Goal: Check status: Check status

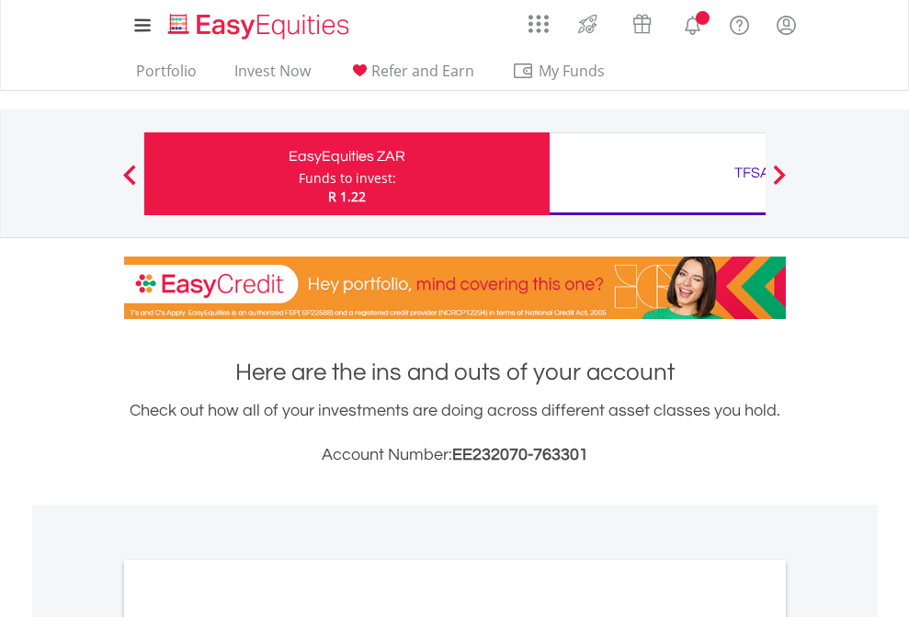
click at [299, 174] on div "Funds to invest:" at bounding box center [347, 178] width 97 height 18
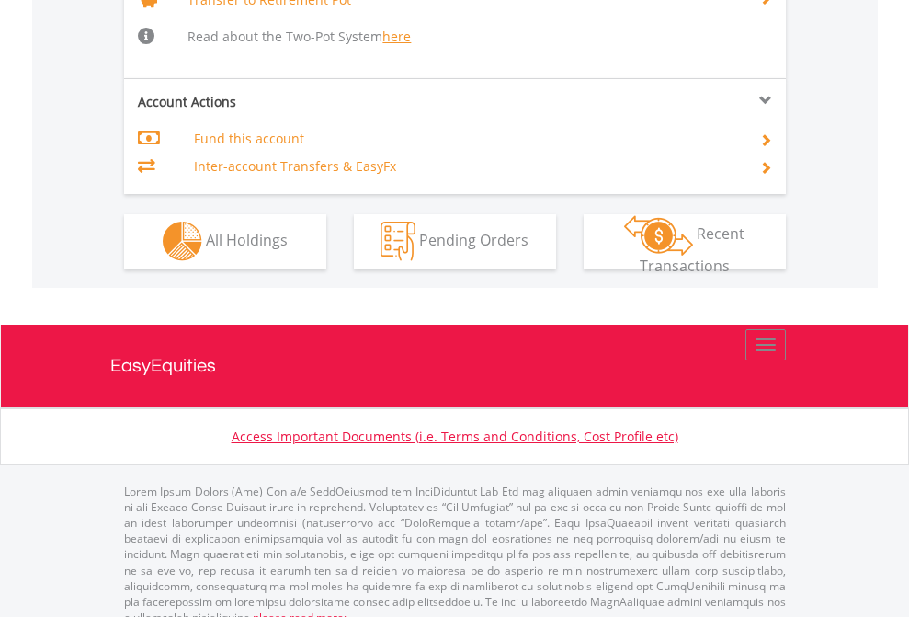
scroll to position [1826, 0]
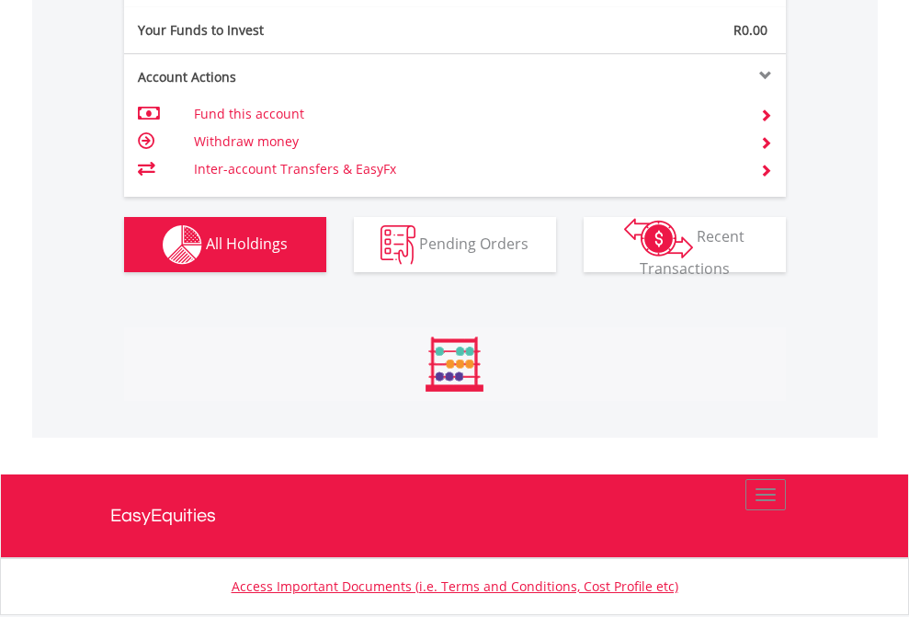
scroll to position [176, 289]
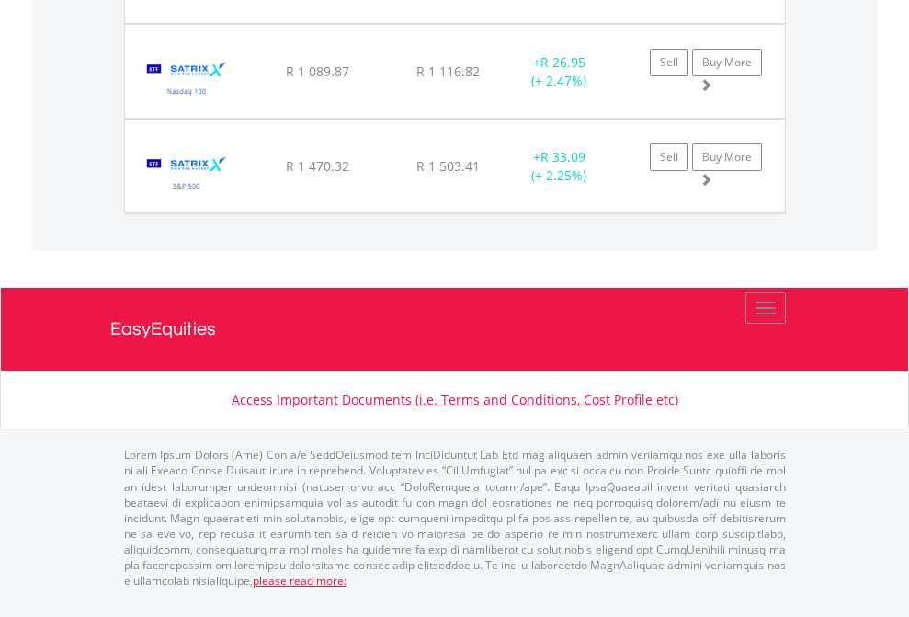
scroll to position [176, 289]
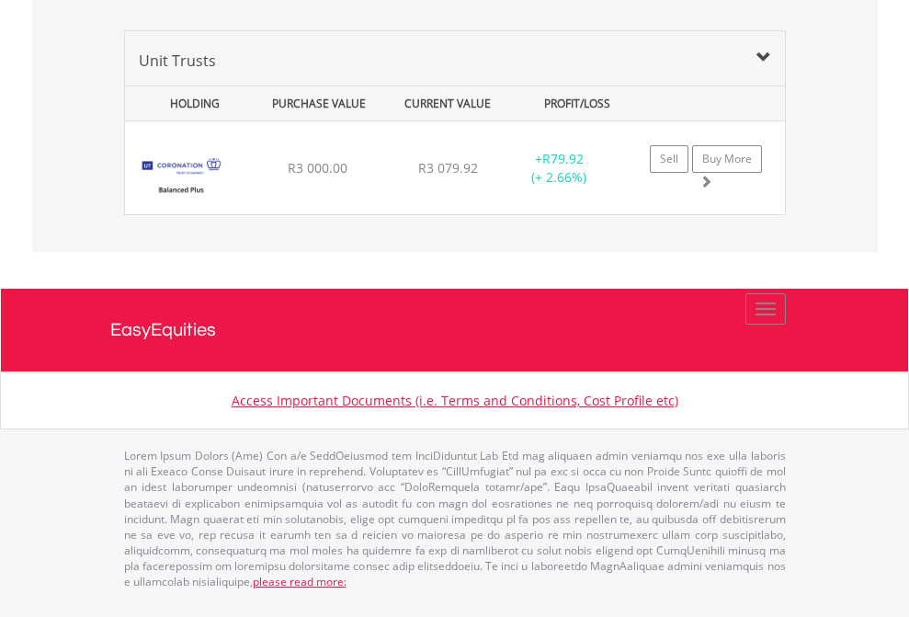
scroll to position [1829, 0]
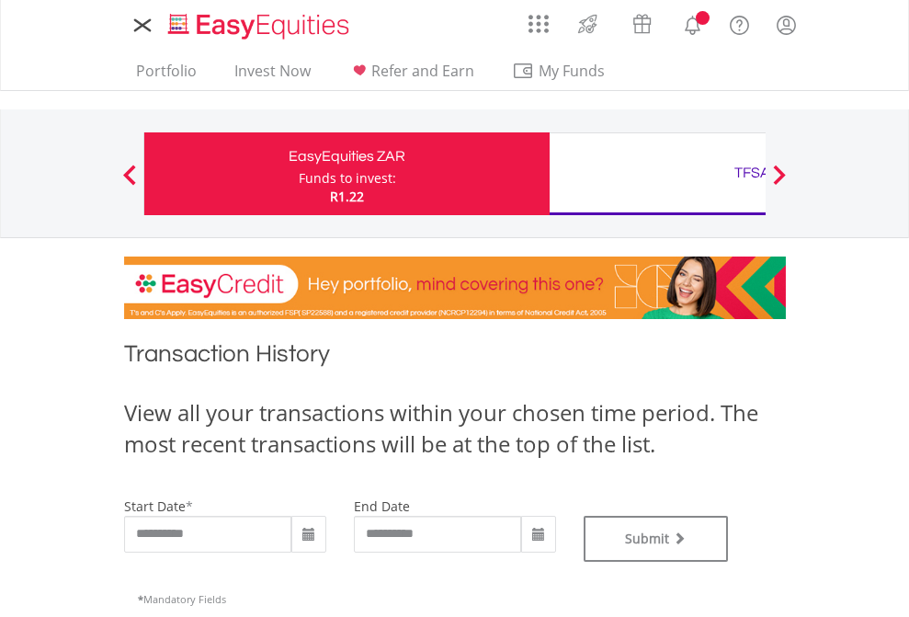
type input "**********"
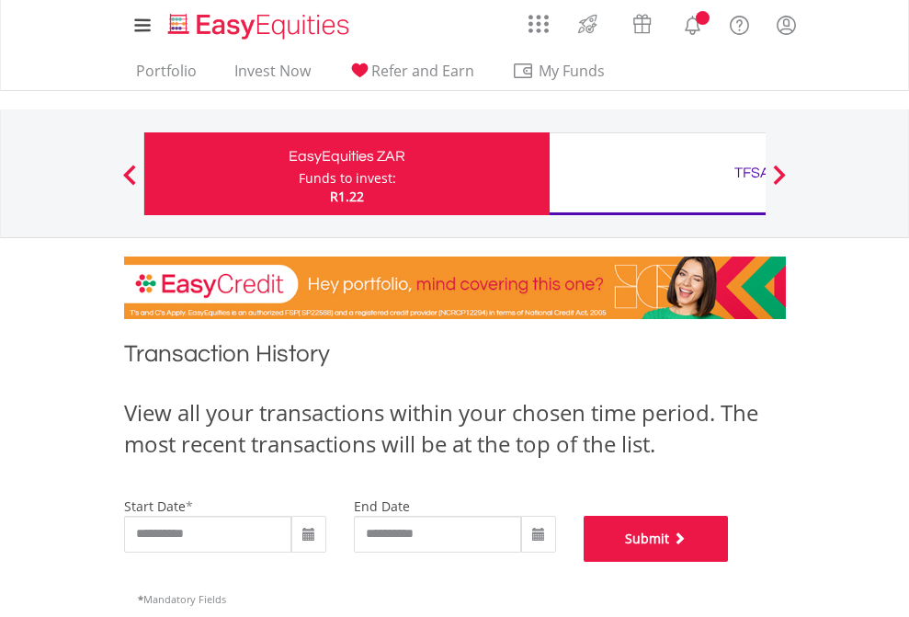
click at [729, 561] on button "Submit" at bounding box center [655, 538] width 145 height 46
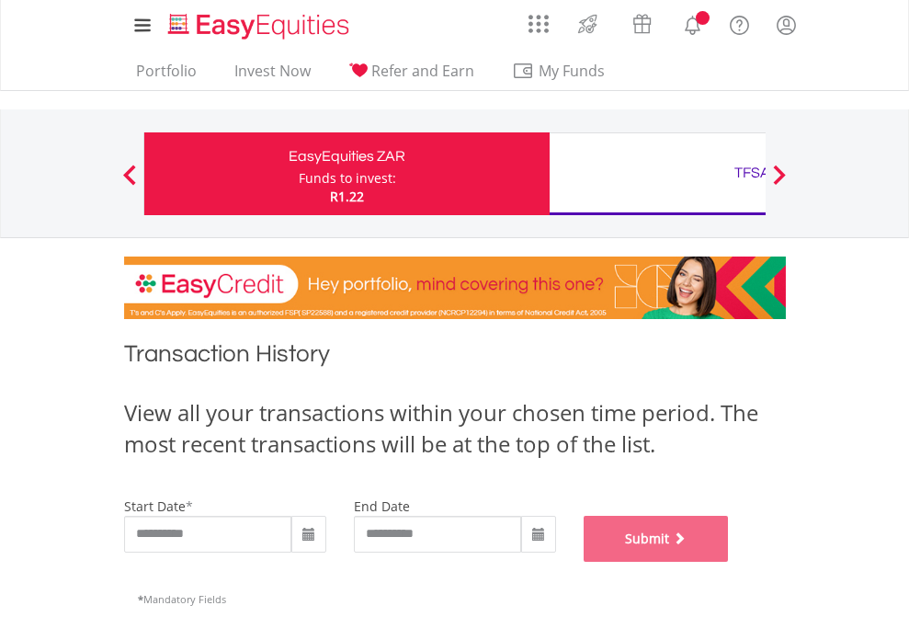
scroll to position [745, 0]
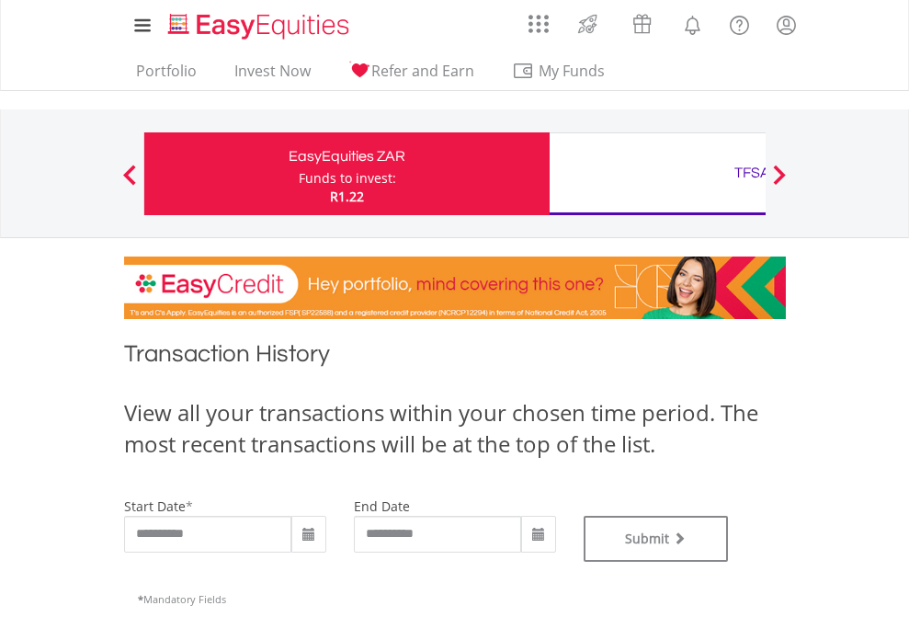
click at [657, 174] on div "TFSA" at bounding box center [752, 173] width 383 height 26
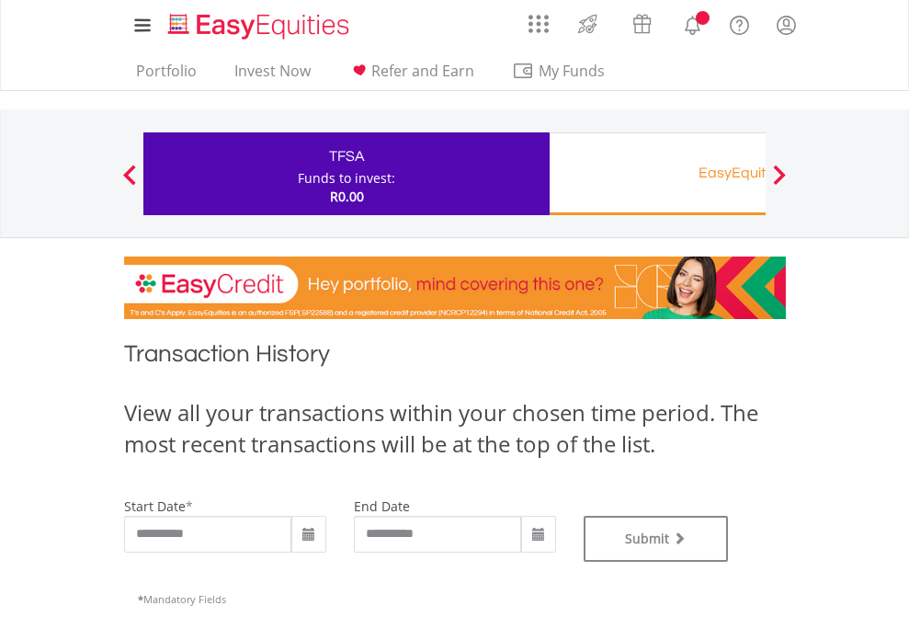
type input "**********"
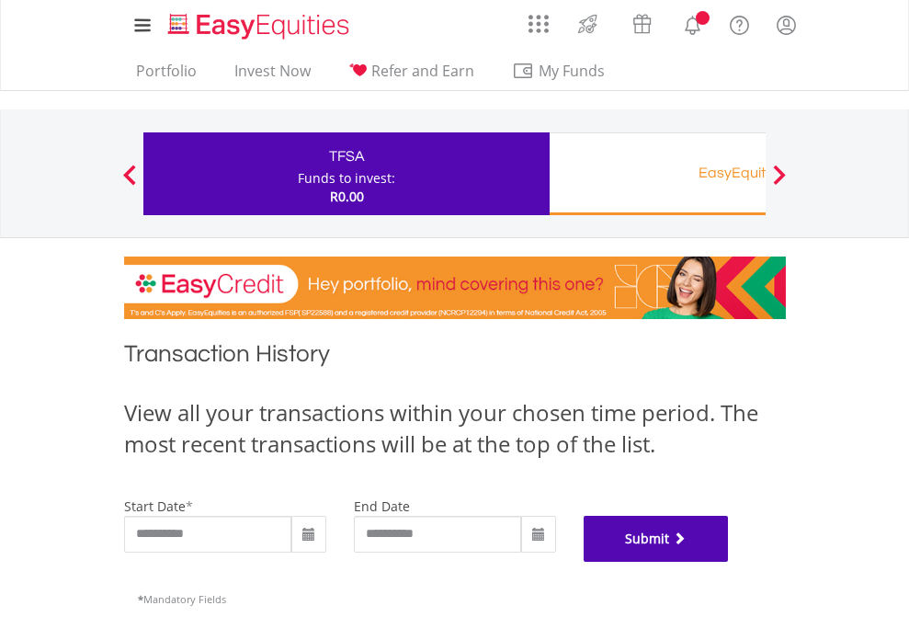
click at [729, 561] on button "Submit" at bounding box center [655, 538] width 145 height 46
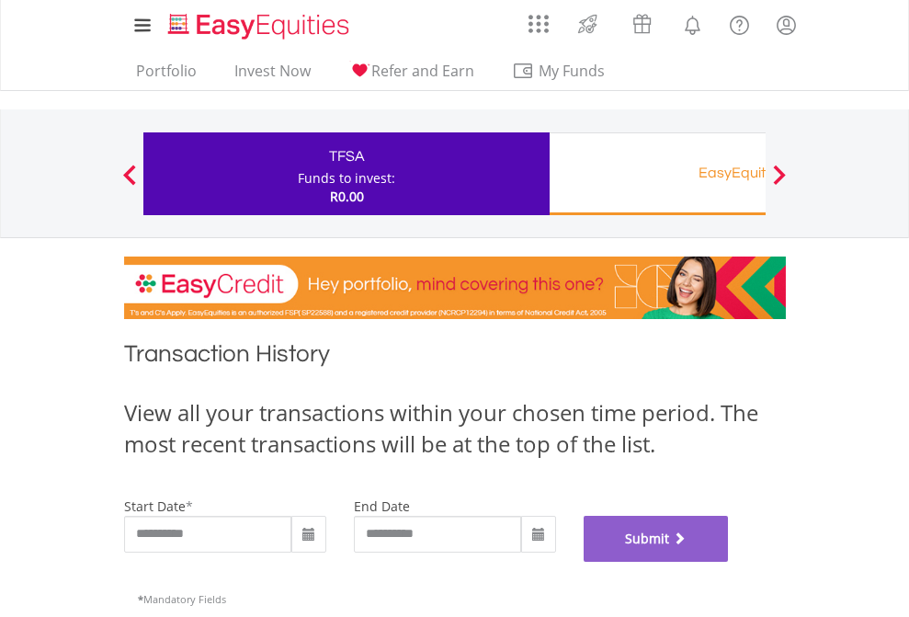
scroll to position [745, 0]
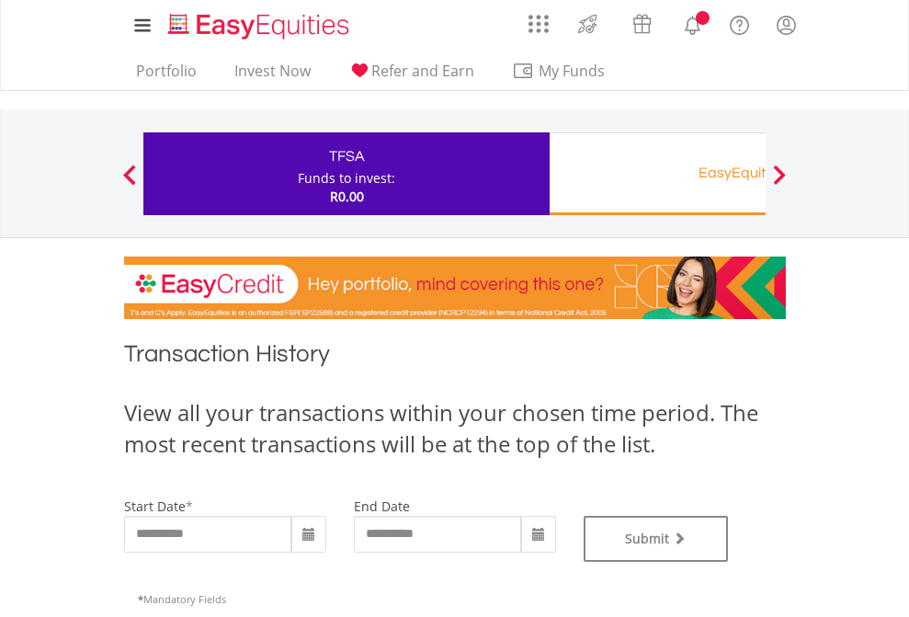
click at [657, 174] on div "EasyEquities RA" at bounding box center [752, 173] width 383 height 26
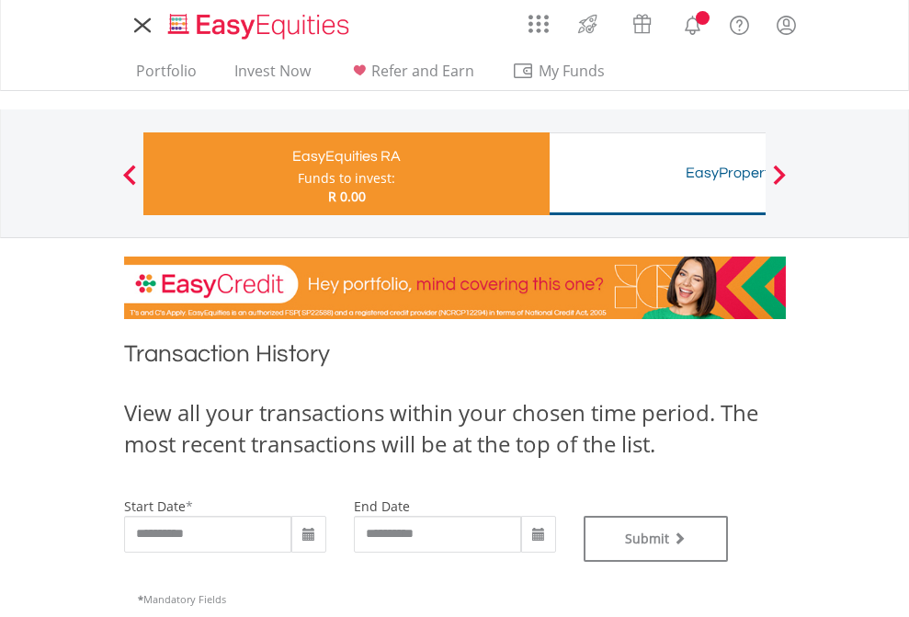
type input "**********"
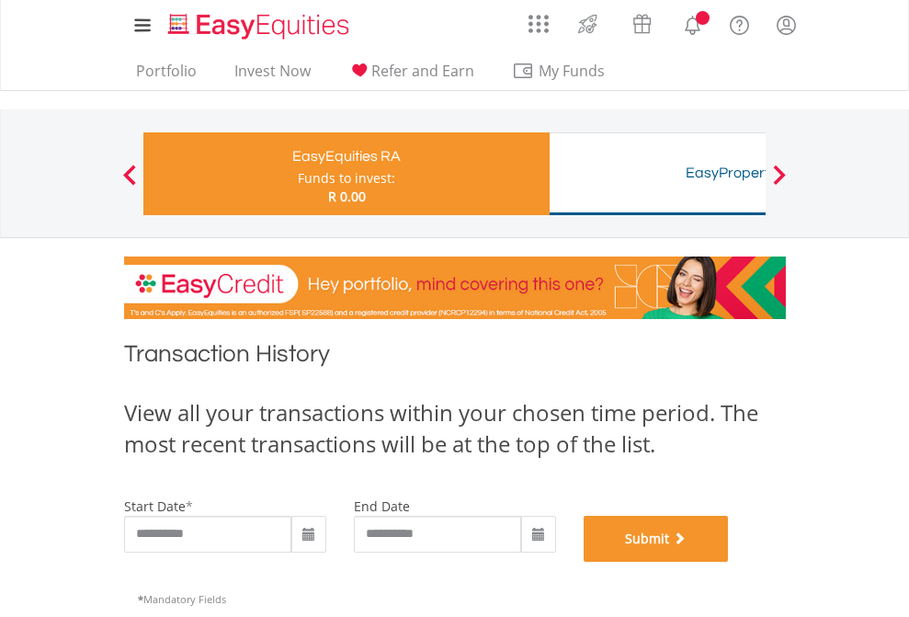
click at [729, 561] on button "Submit" at bounding box center [655, 538] width 145 height 46
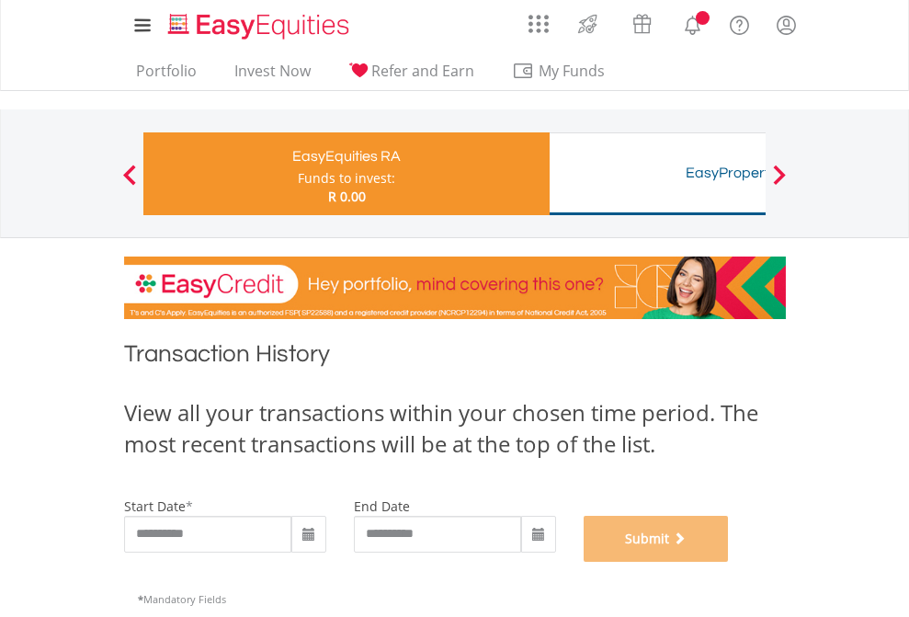
scroll to position [745, 0]
